Goal: Transaction & Acquisition: Purchase product/service

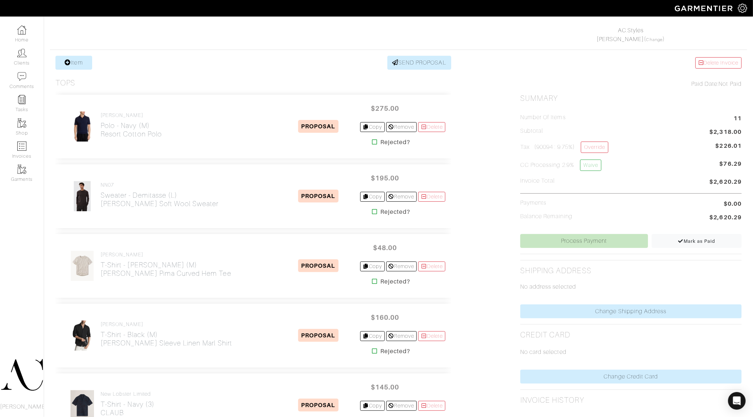
scroll to position [138, 0]
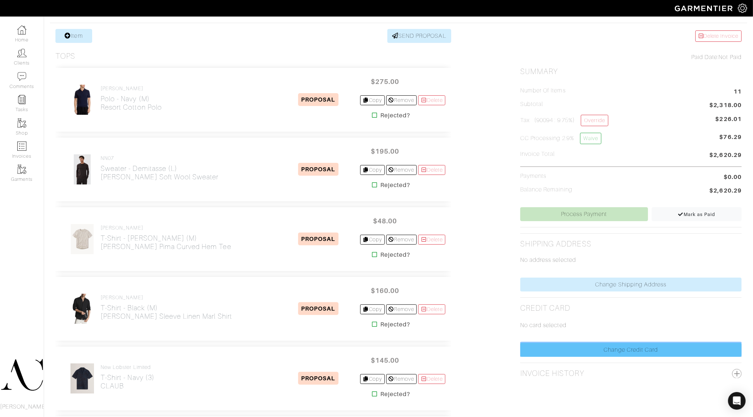
click at [612, 350] on link "Change Credit Card" at bounding box center [630, 350] width 221 height 14
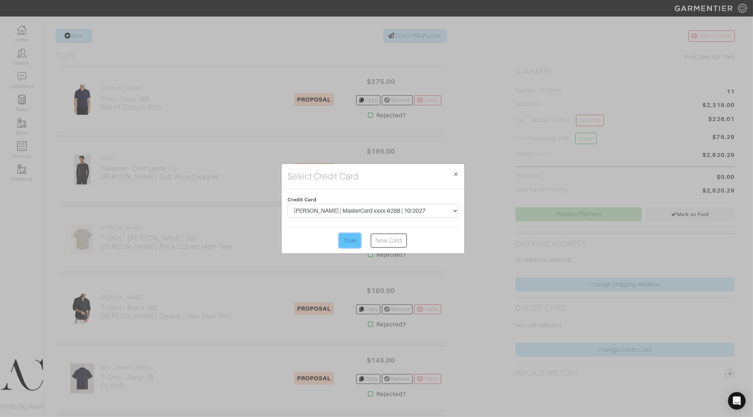
click at [353, 243] on input "Save" at bounding box center [349, 241] width 21 height 14
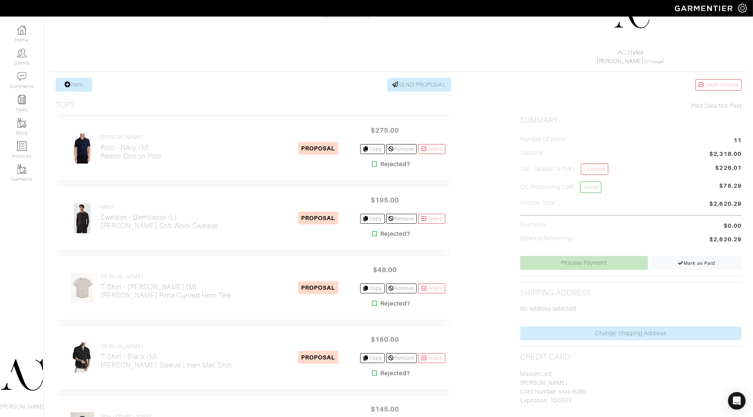
scroll to position [92, 0]
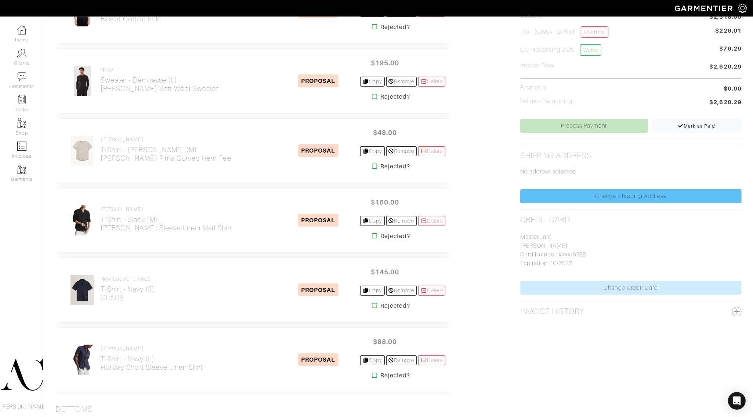
scroll to position [184, 0]
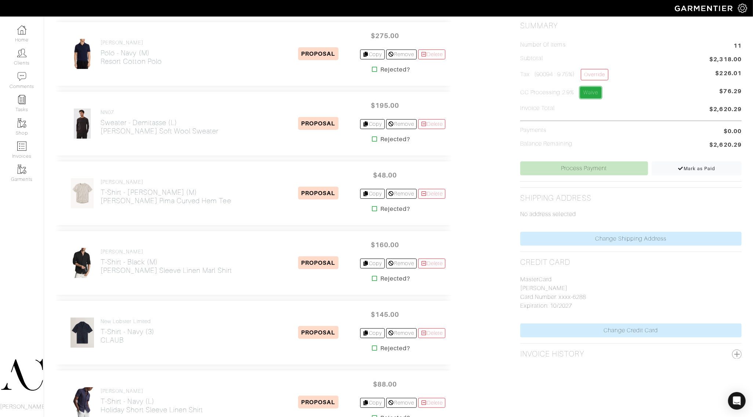
click at [596, 91] on link "Waive" at bounding box center [590, 92] width 21 height 11
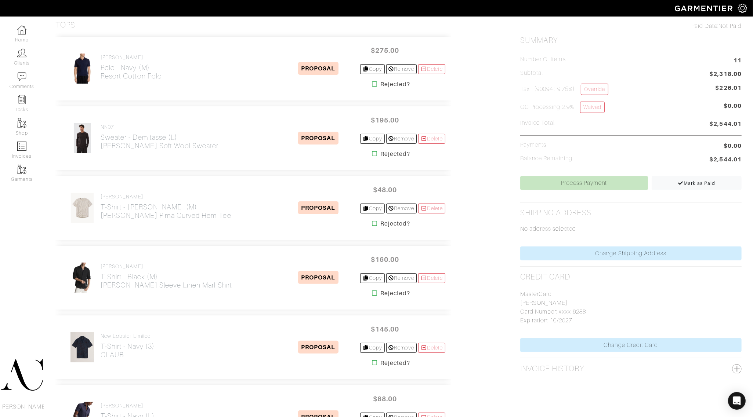
scroll to position [171, 0]
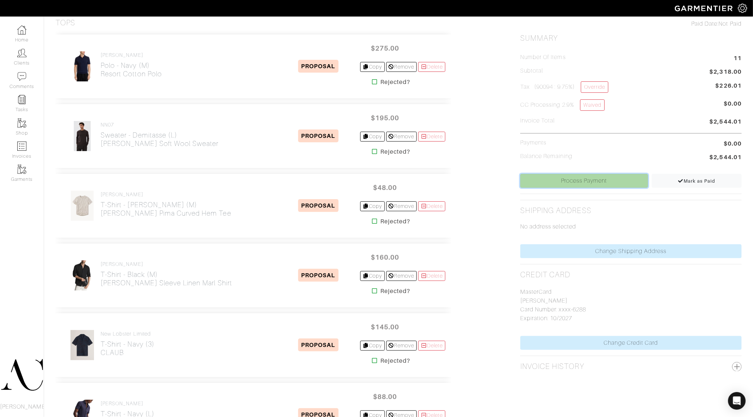
click at [580, 187] on link "Process Payment" at bounding box center [584, 181] width 128 height 14
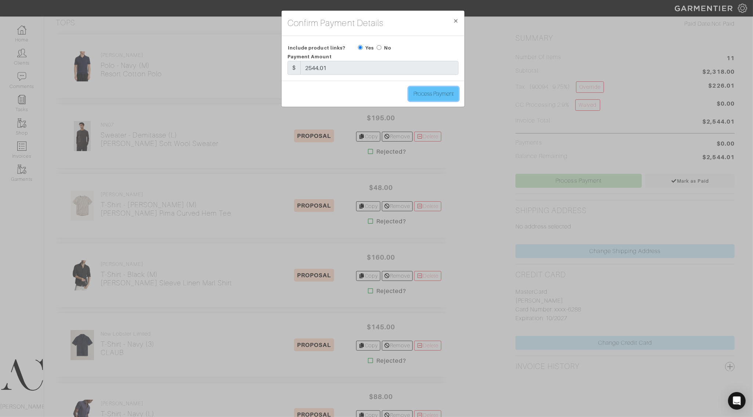
click at [441, 98] on input "Process Payment" at bounding box center [434, 94] width 50 height 14
type input "Process Payment"
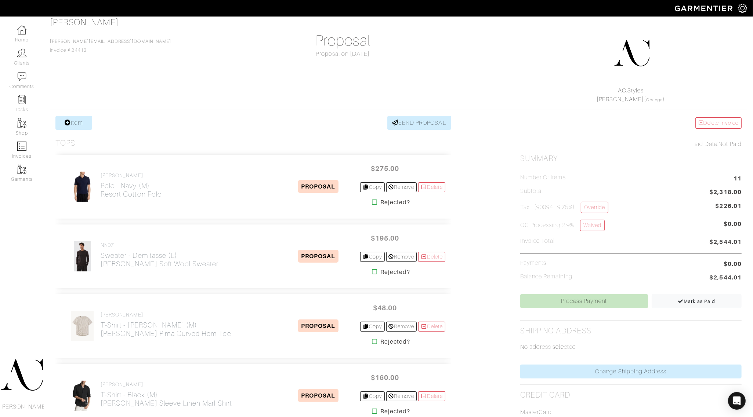
scroll to position [92, 0]
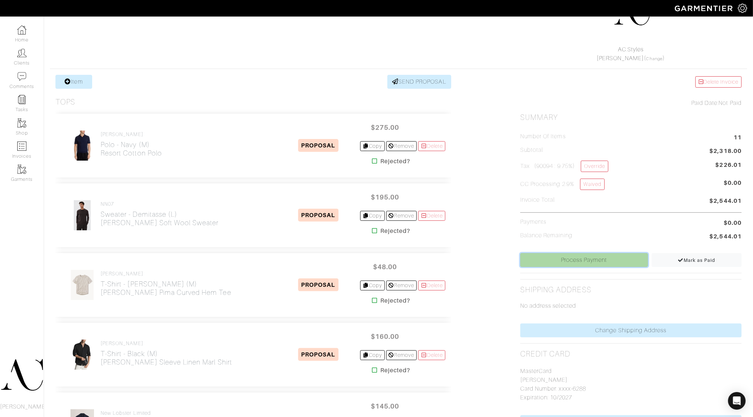
click at [582, 258] on link "Process Payment" at bounding box center [584, 260] width 128 height 14
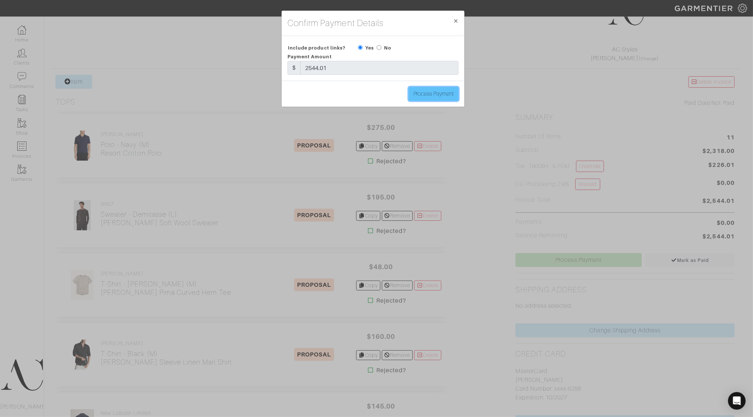
click at [428, 91] on input "Process Payment" at bounding box center [434, 94] width 50 height 14
type input "Process Payment"
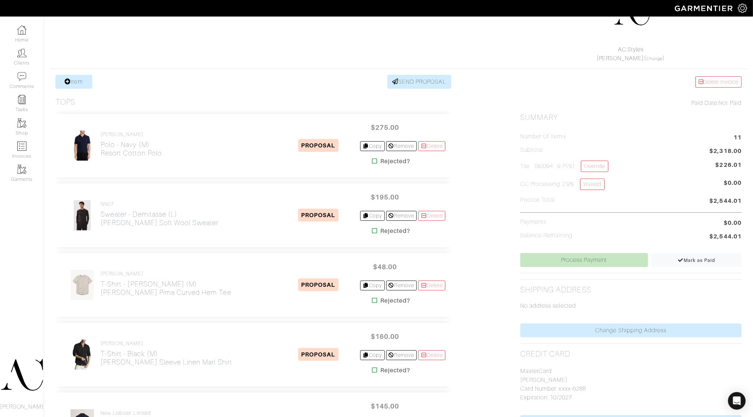
scroll to position [0, 0]
